Goal: Information Seeking & Learning: Learn about a topic

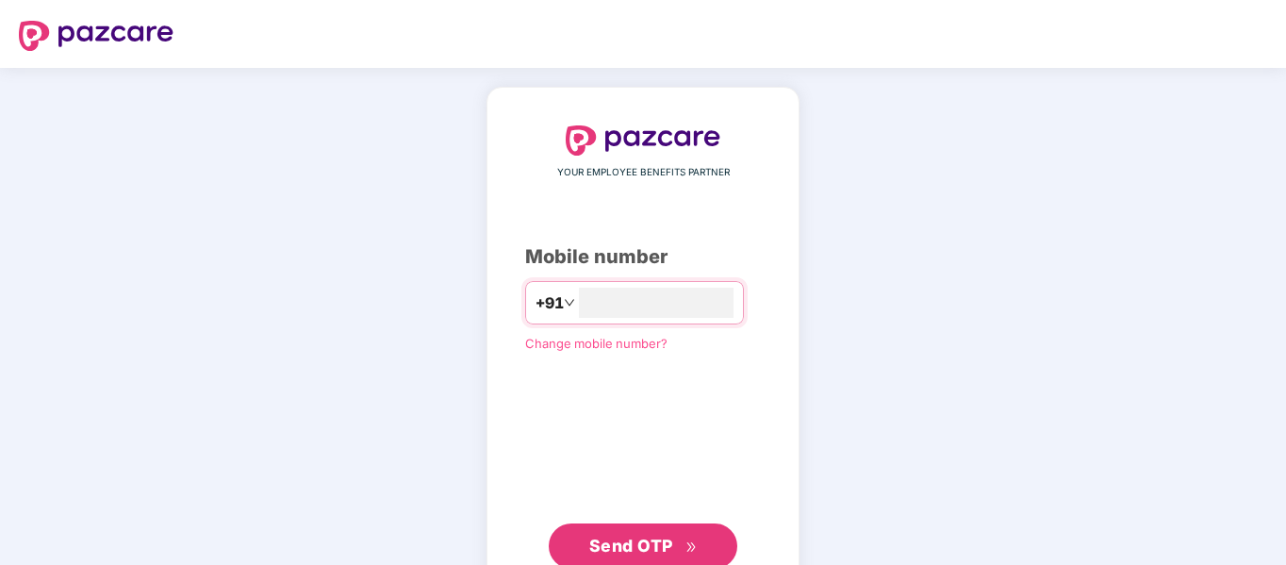
type input "**********"
click at [685, 527] on button "Send OTP" at bounding box center [643, 543] width 189 height 45
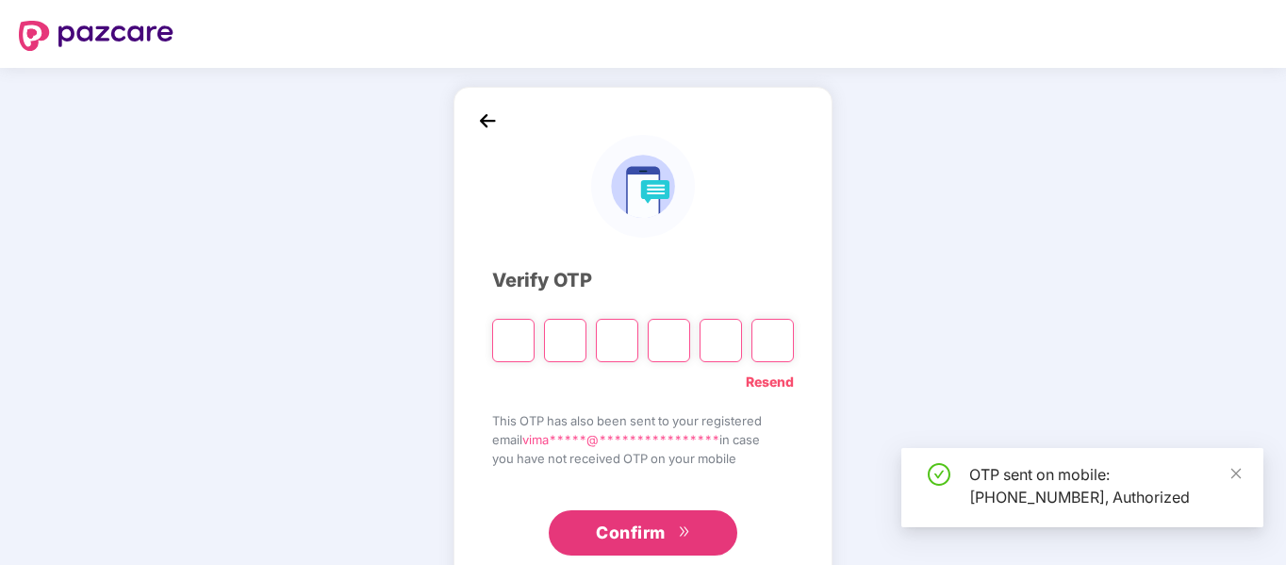
scroll to position [50, 0]
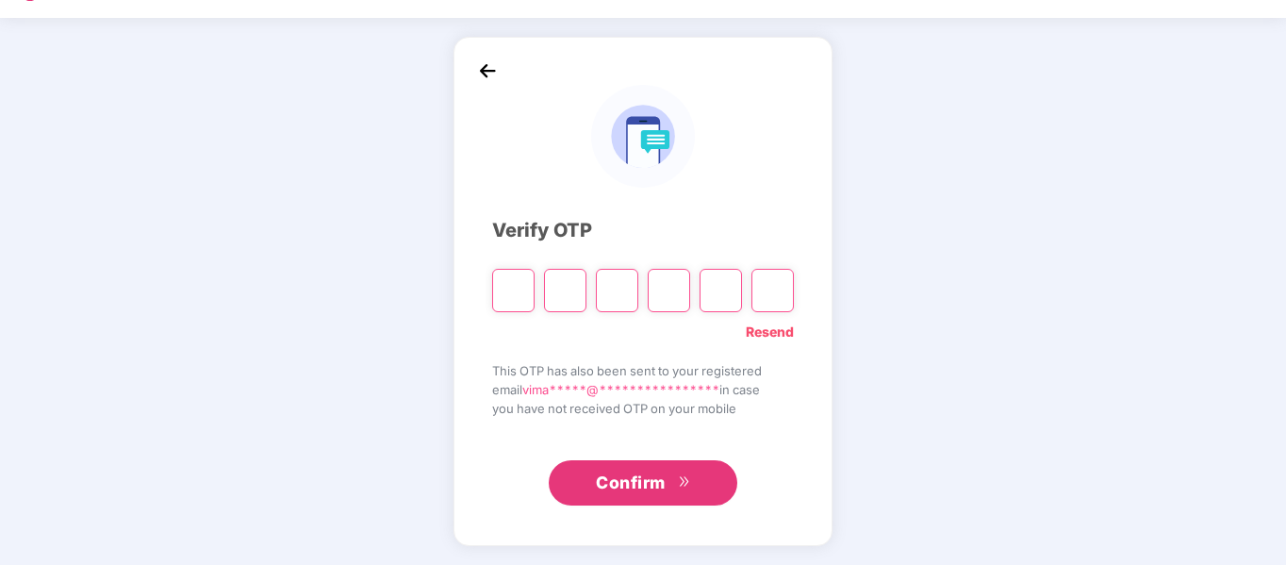
type input "*"
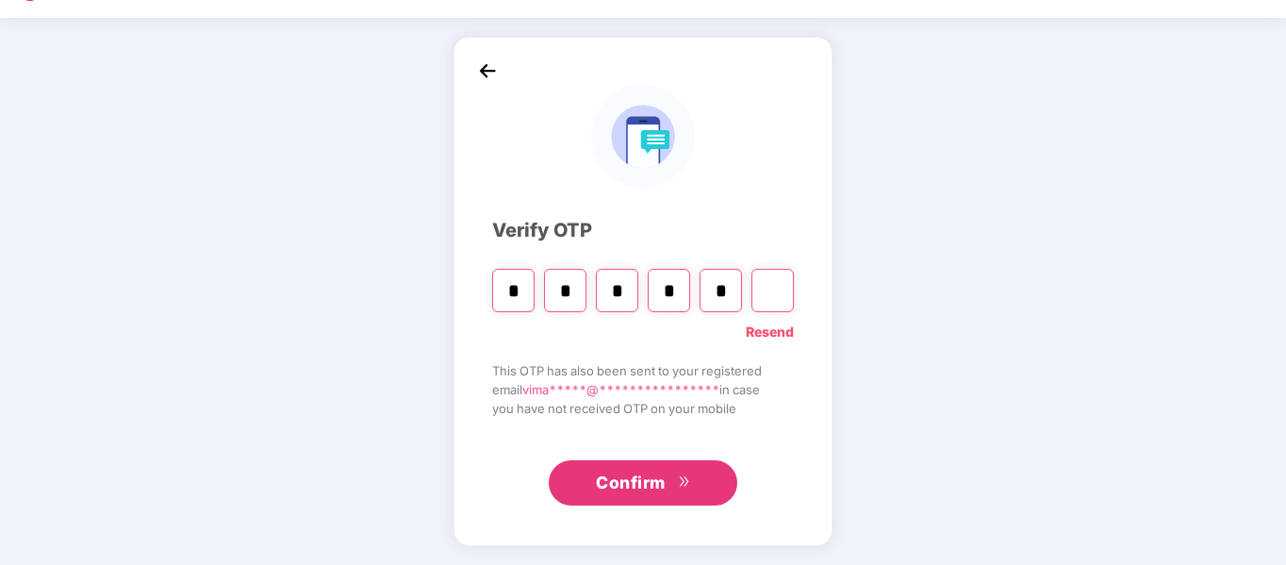
type input "*"
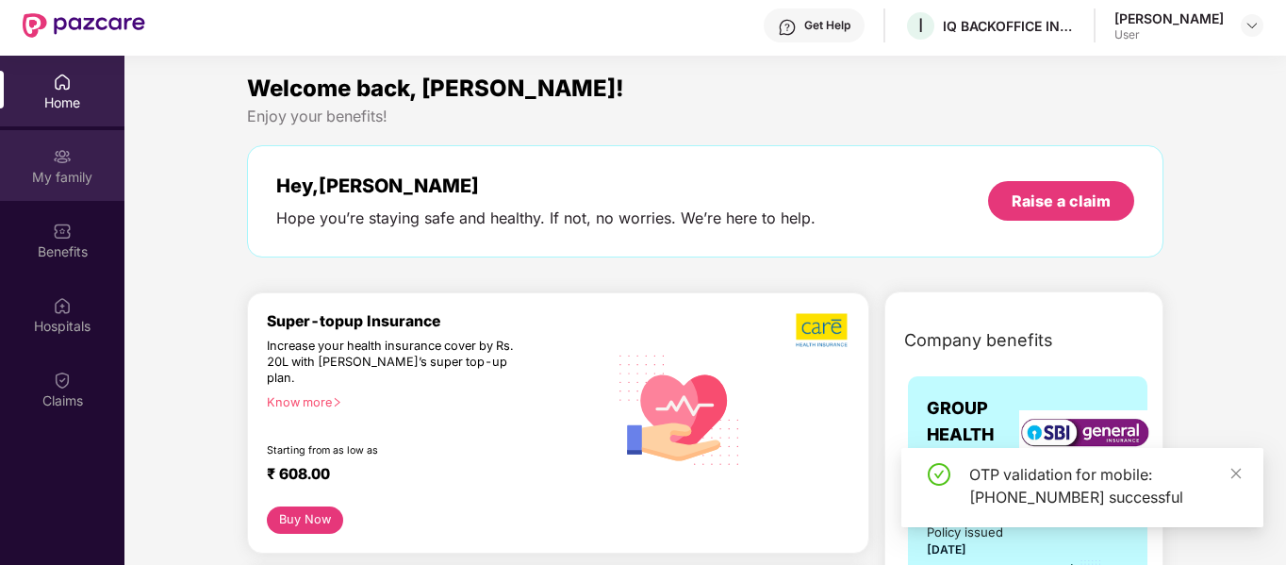
click at [74, 162] on div "My family" at bounding box center [62, 165] width 124 height 71
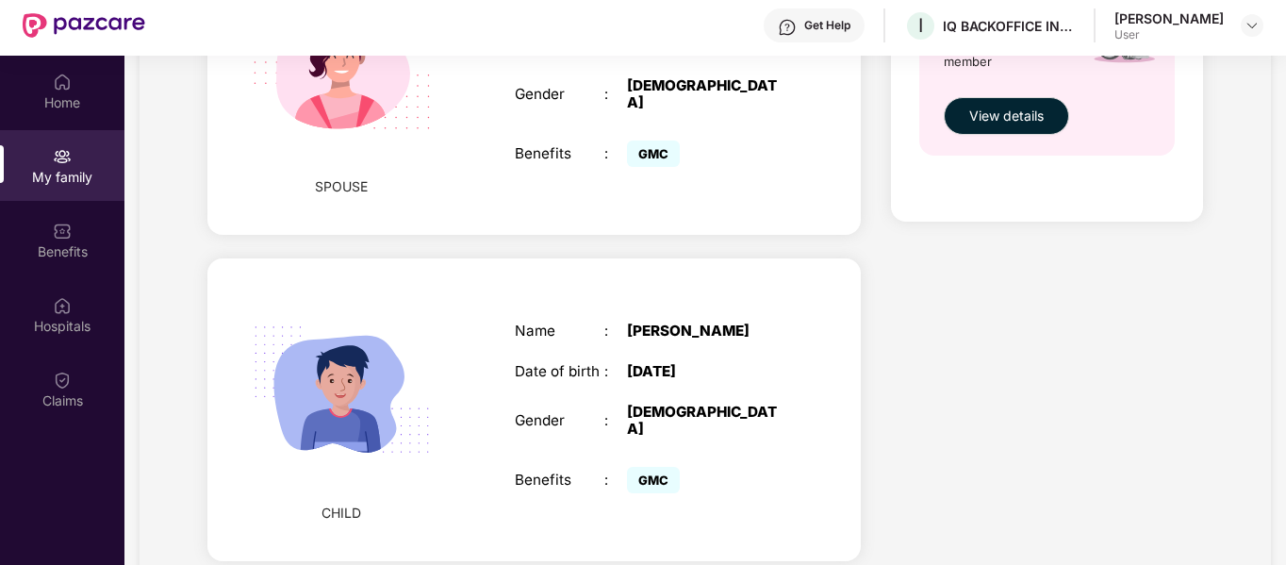
scroll to position [106, 0]
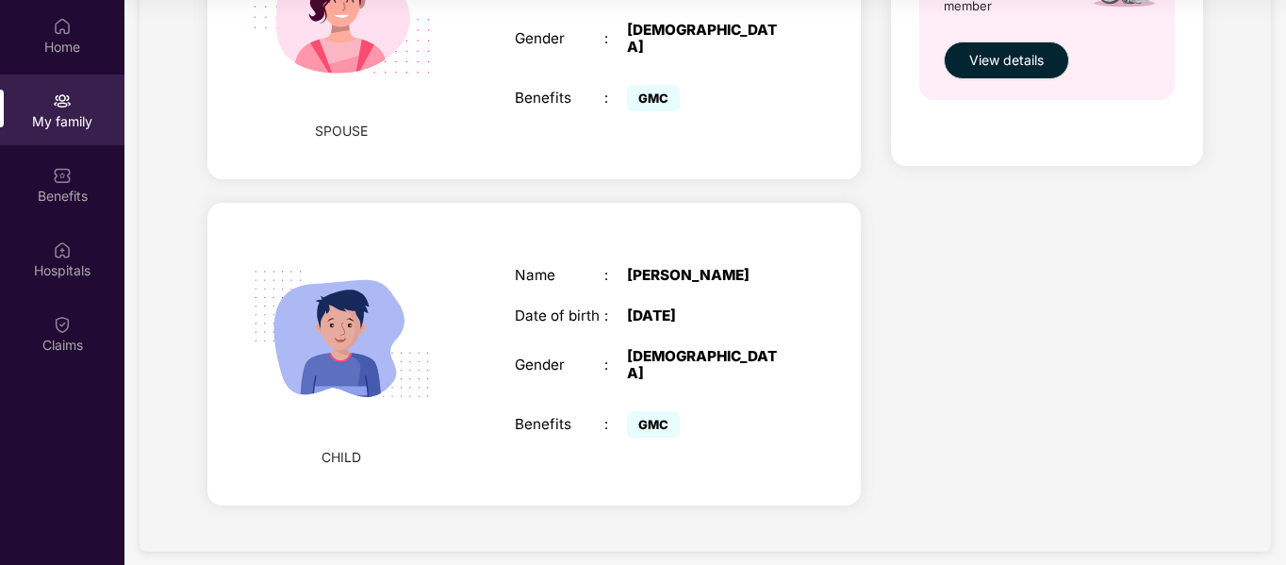
drag, startPoint x: 631, startPoint y: 302, endPoint x: 725, endPoint y: 300, distance: 94.3
click at [725, 307] on div "Date of birth : [DEMOGRAPHIC_DATA]" at bounding box center [650, 315] width 271 height 17
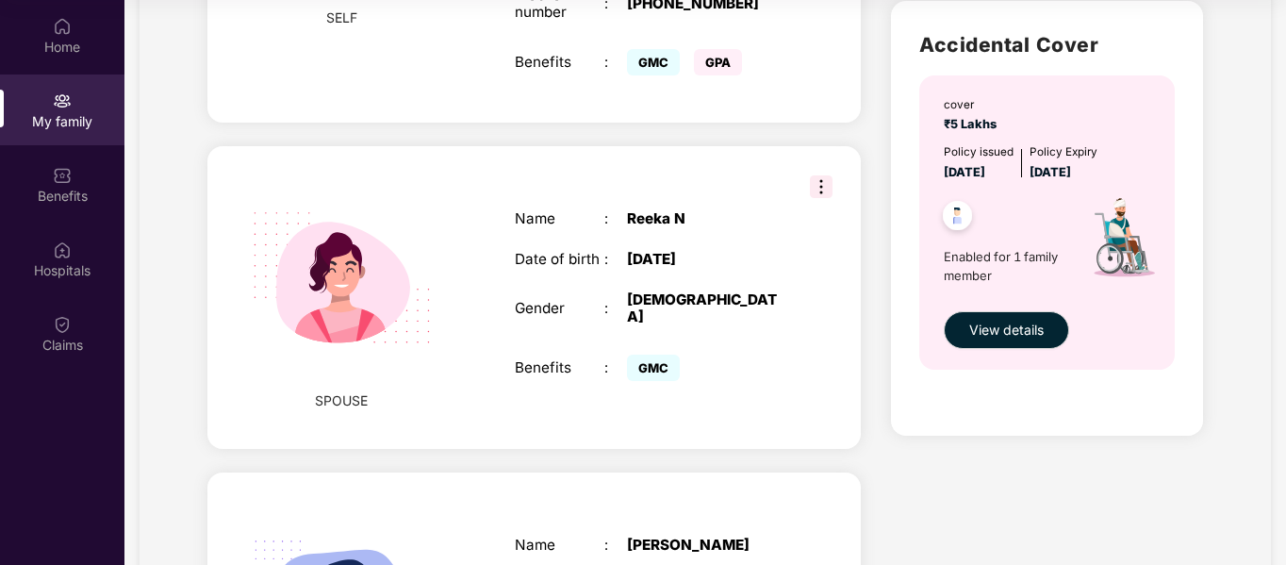
scroll to position [754, 0]
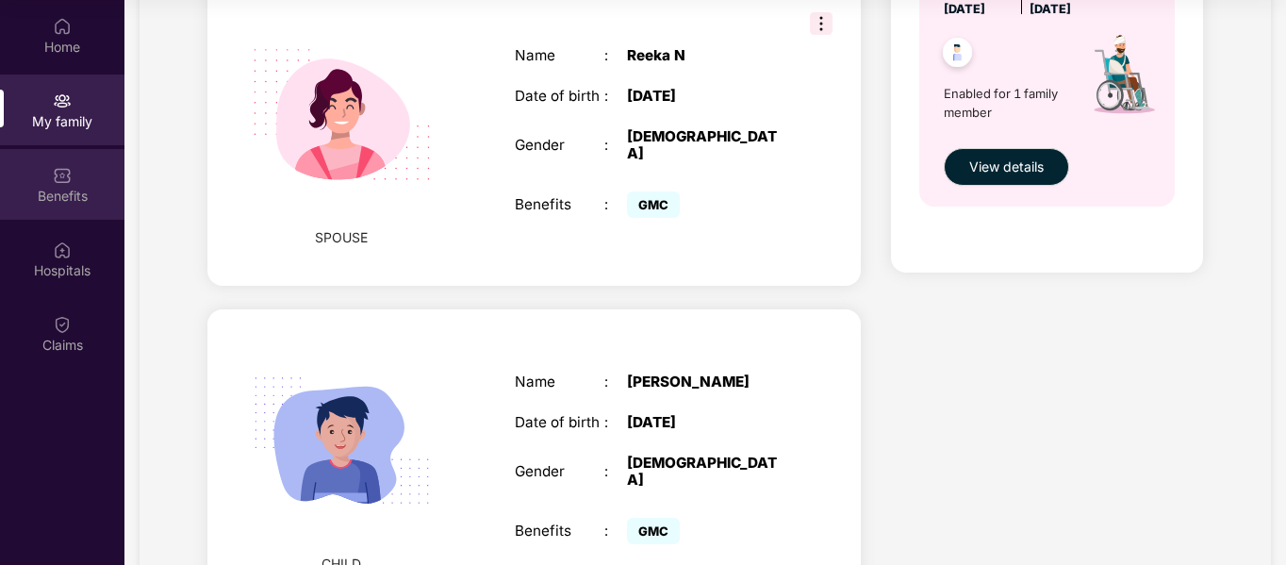
click at [33, 190] on div "Benefits" at bounding box center [62, 196] width 124 height 19
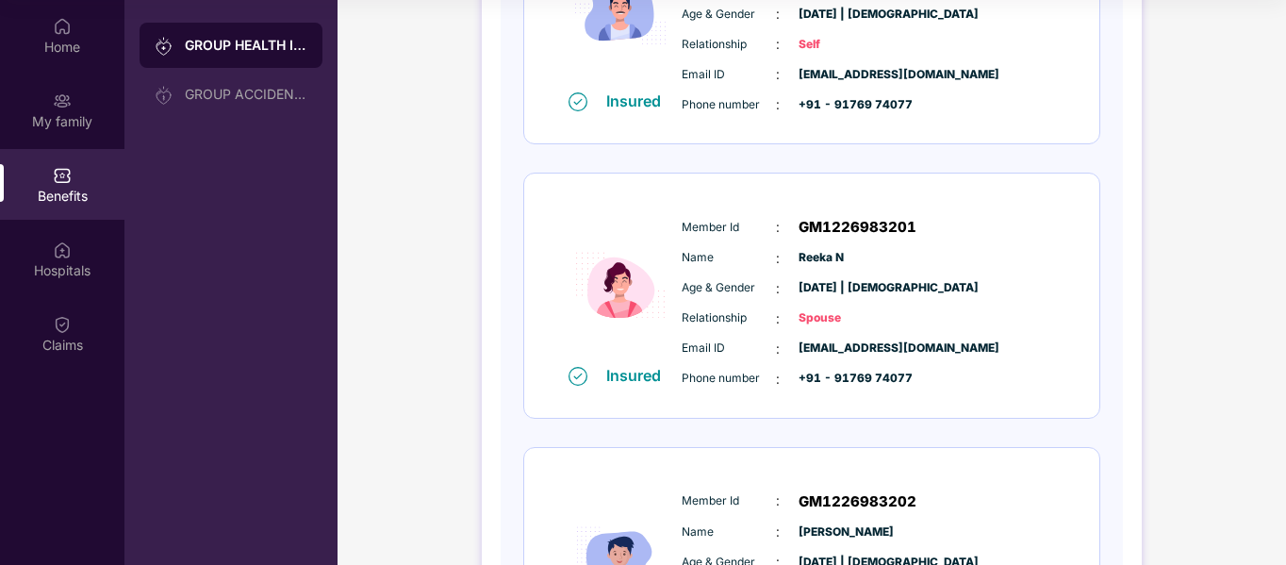
scroll to position [621, 0]
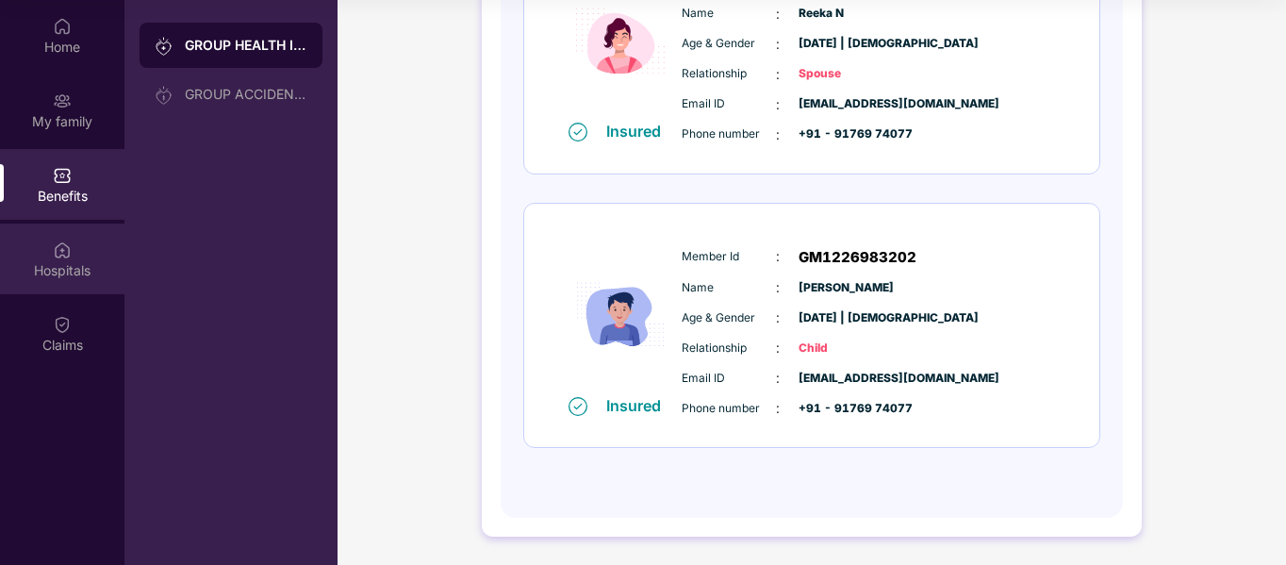
click at [91, 259] on div "Hospitals" at bounding box center [62, 258] width 124 height 71
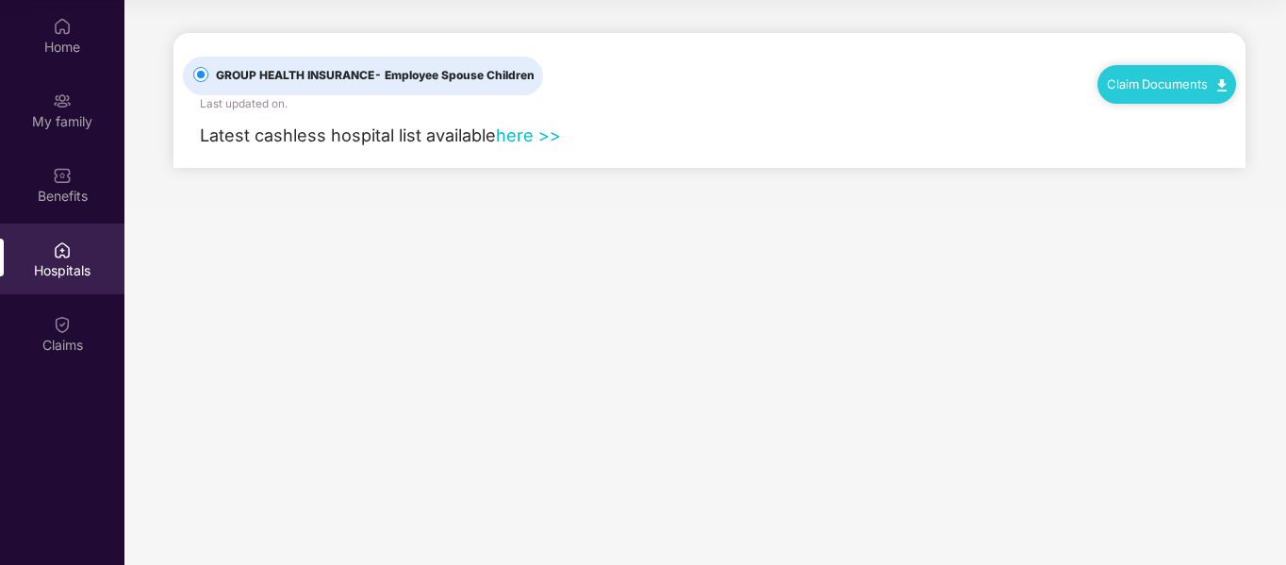
click at [551, 135] on link "here >>" at bounding box center [528, 134] width 65 height 21
click at [35, 108] on div "My family" at bounding box center [62, 109] width 124 height 71
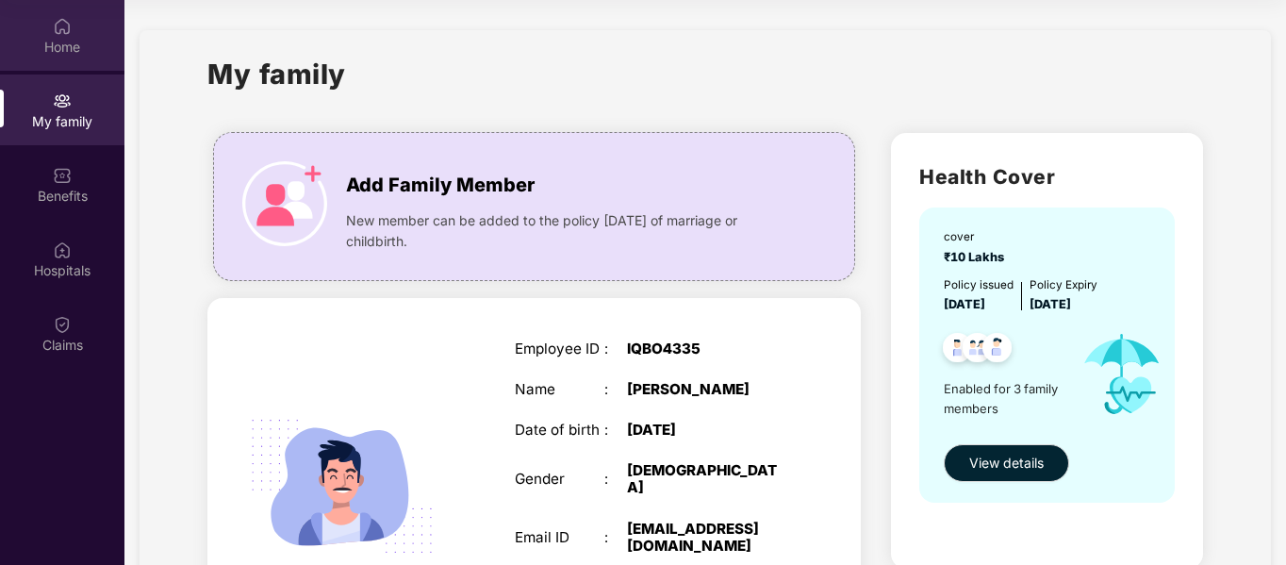
click at [86, 46] on div "Home" at bounding box center [62, 47] width 124 height 19
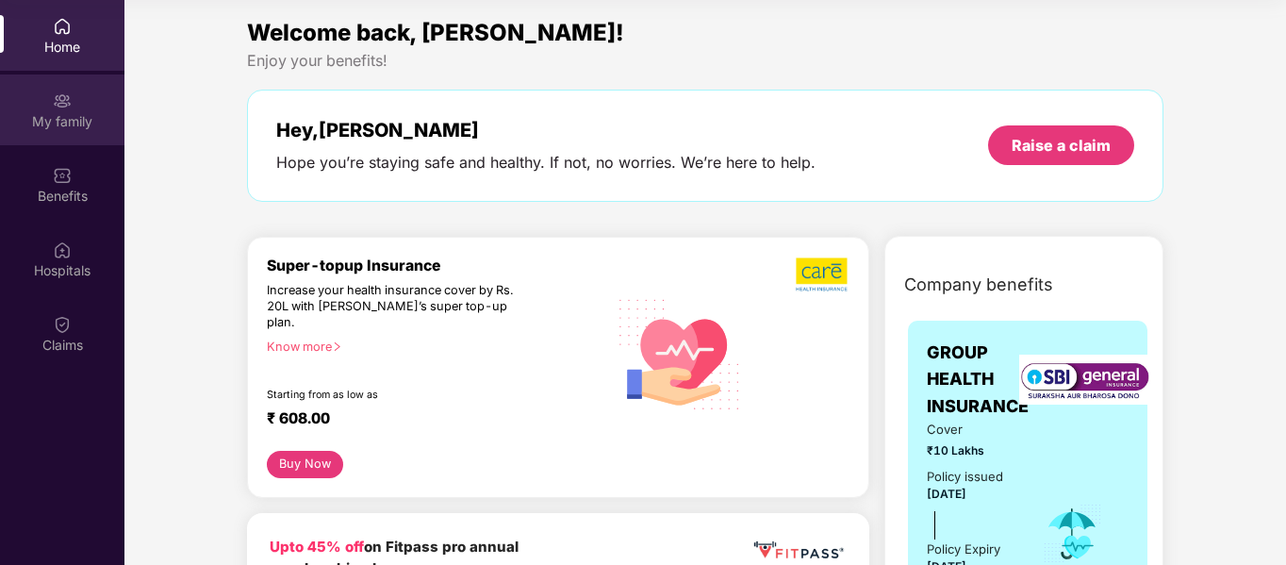
click at [96, 124] on div "My family" at bounding box center [62, 121] width 124 height 19
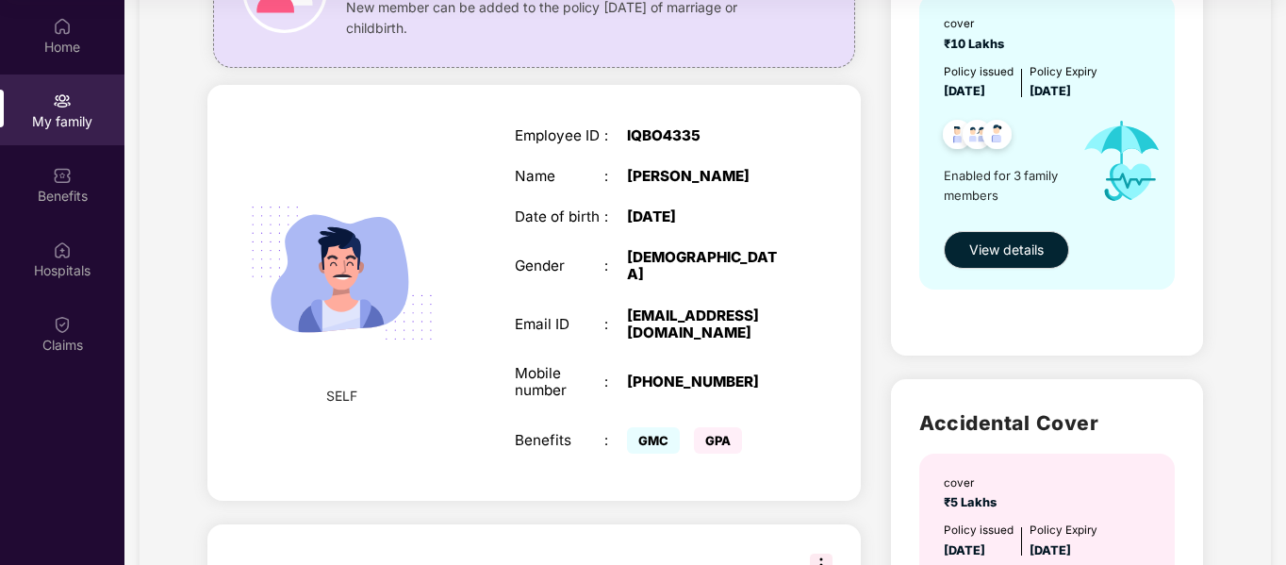
scroll to position [107, 0]
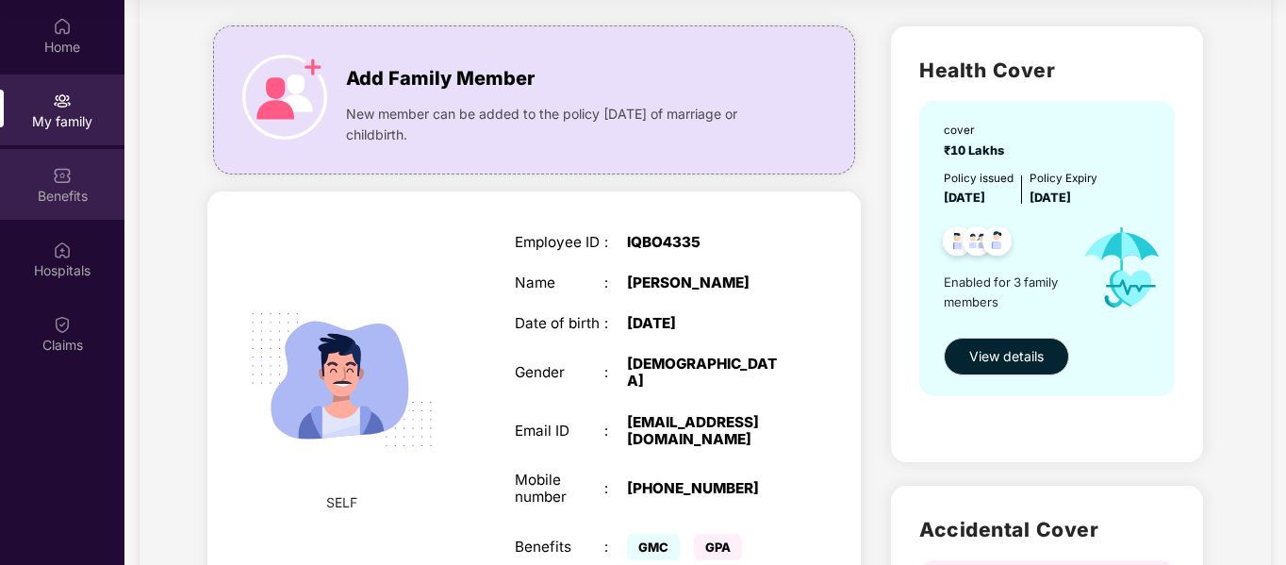
click at [64, 173] on img at bounding box center [62, 175] width 19 height 19
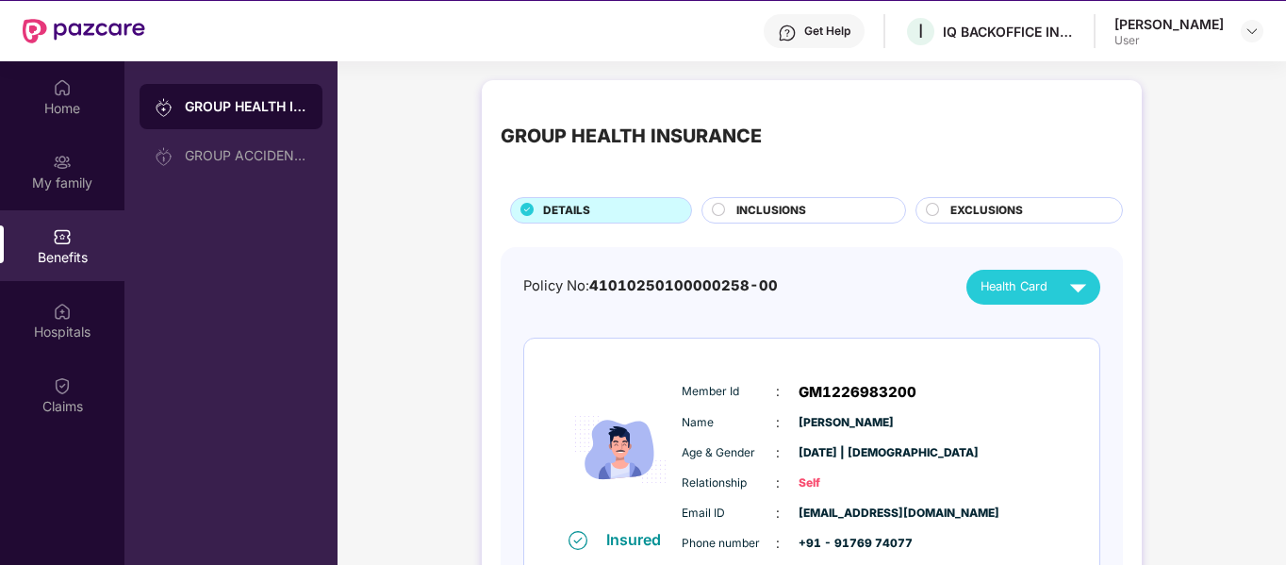
scroll to position [11, 0]
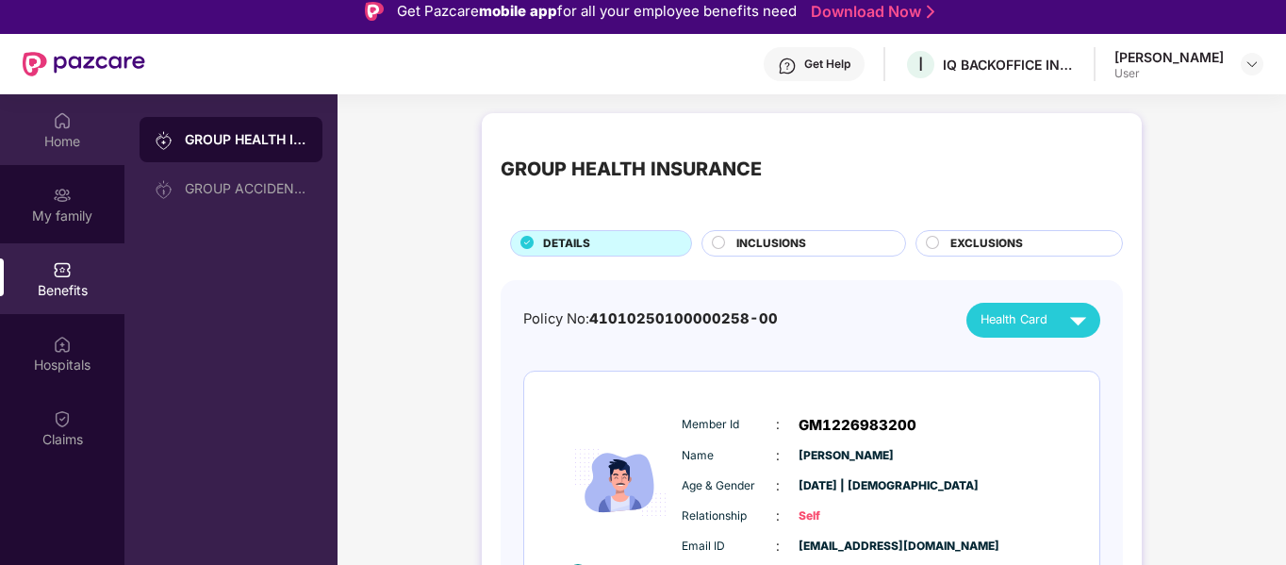
click at [50, 117] on div "Home" at bounding box center [62, 129] width 124 height 71
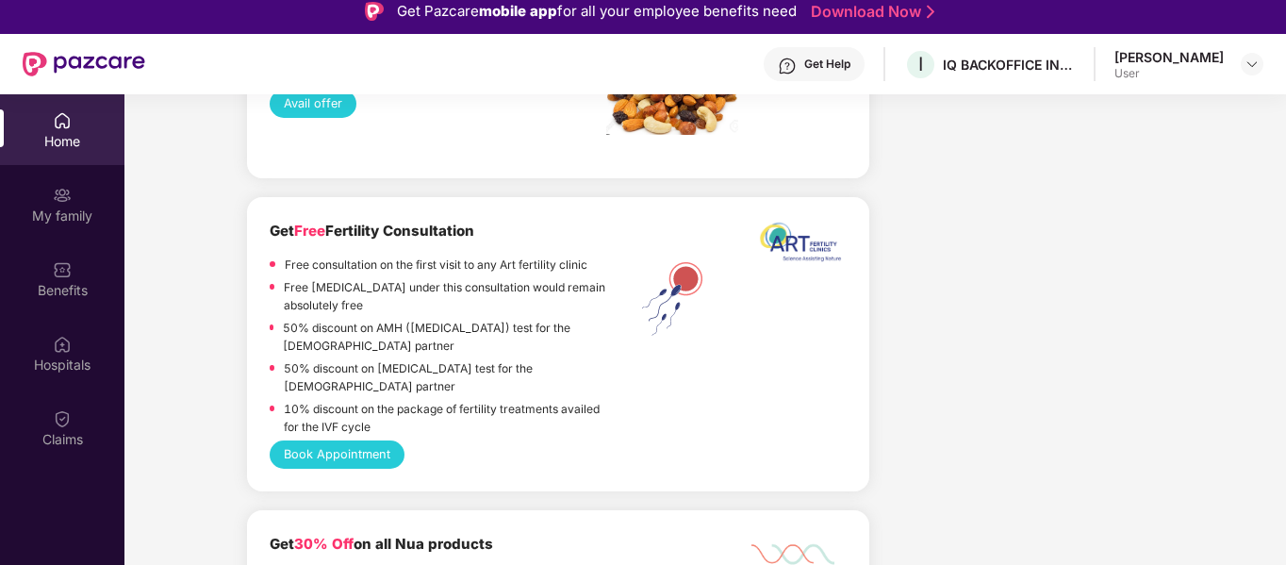
scroll to position [2263, 0]
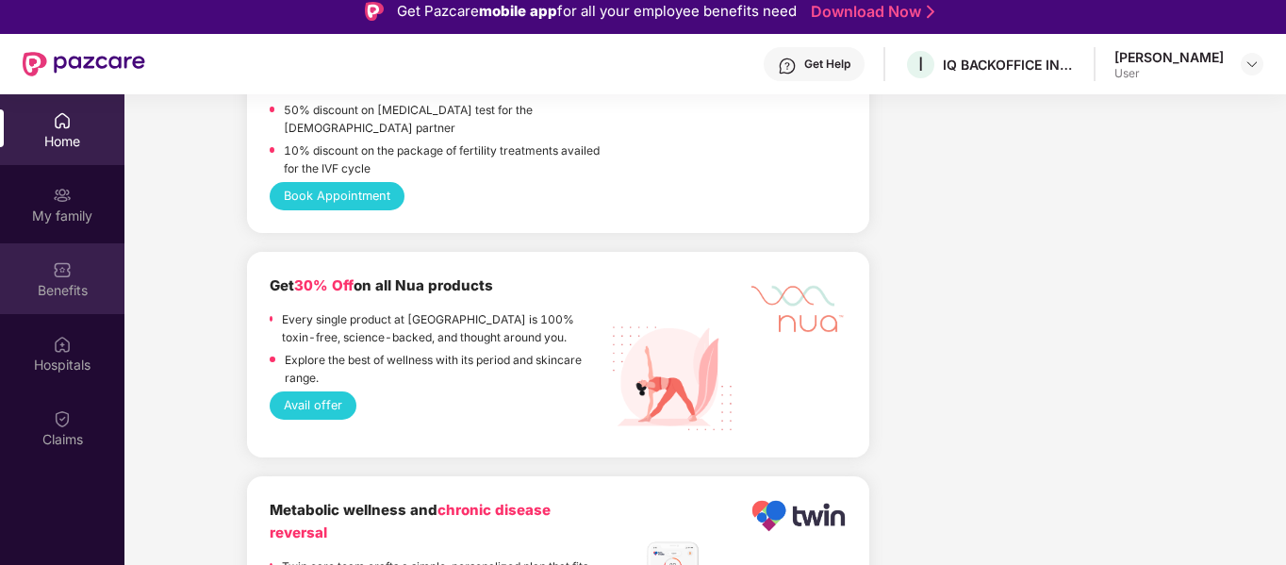
click at [72, 287] on div "Benefits" at bounding box center [62, 290] width 124 height 19
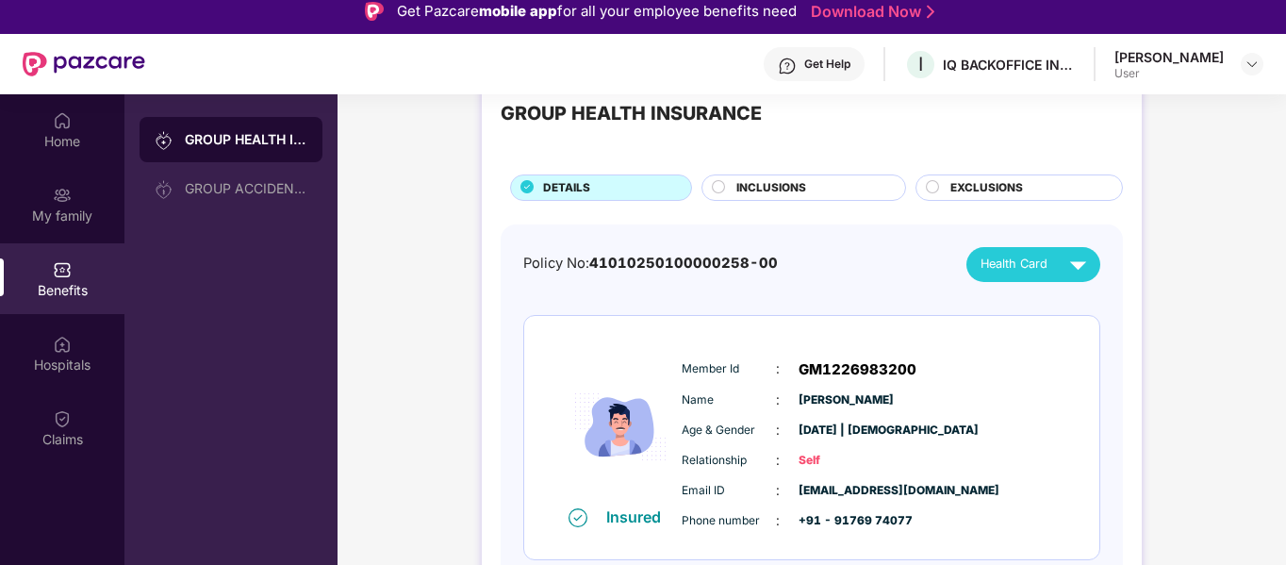
scroll to position [0, 0]
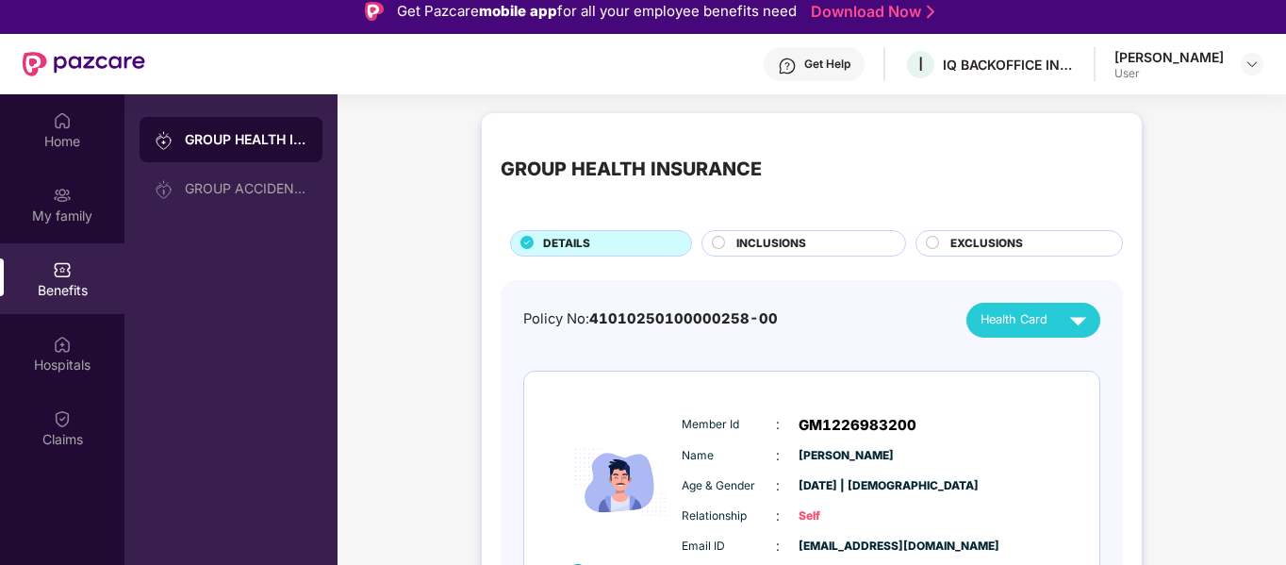
click at [781, 240] on span "INCLUSIONS" at bounding box center [771, 244] width 70 height 18
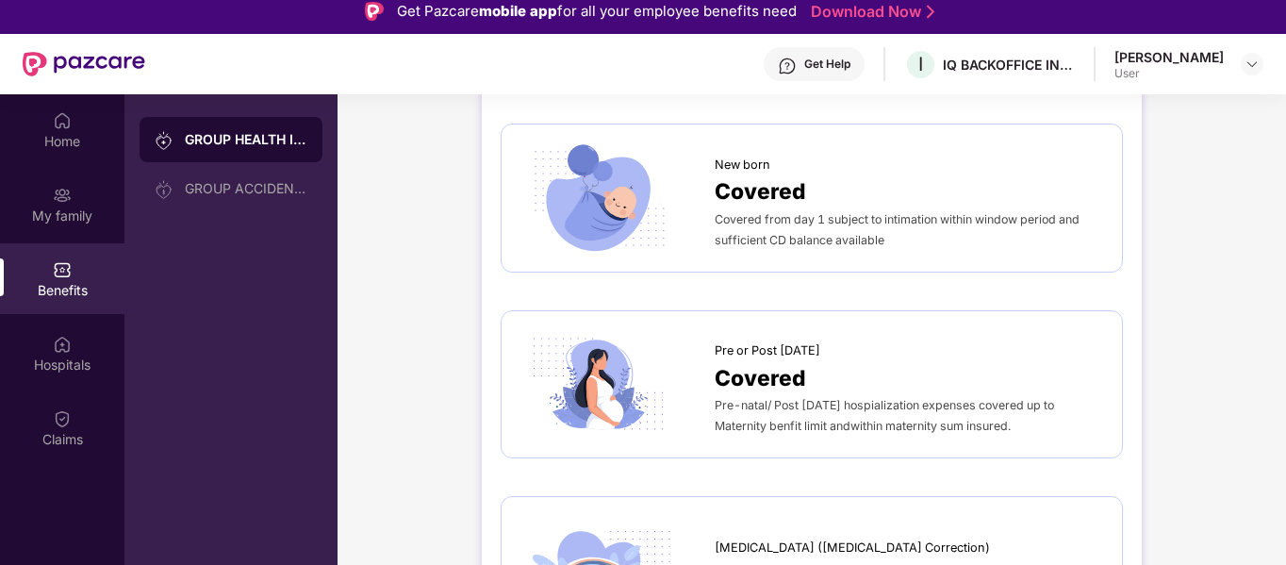
scroll to position [2546, 0]
